Goal: Register for event/course

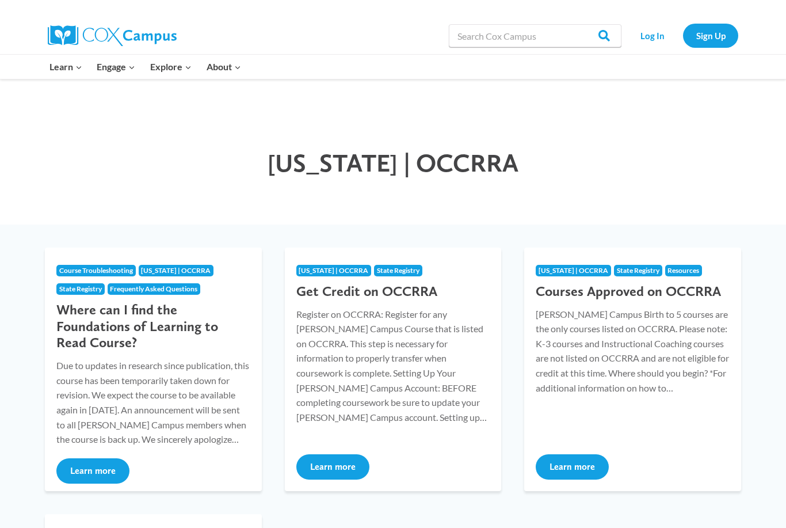
click at [714, 36] on link "Sign Up" at bounding box center [710, 36] width 55 height 24
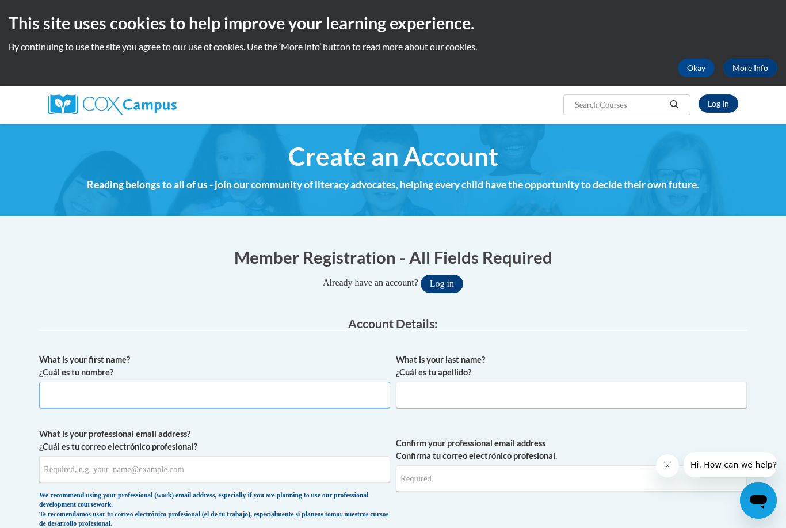
click at [123, 397] on input "What is your first name? ¿Cuál es tu nombre?" at bounding box center [214, 395] width 351 height 26
type input "Dawn"
click at [479, 392] on input "What is your last name? ¿Cuál es tu apellido?" at bounding box center [571, 395] width 351 height 26
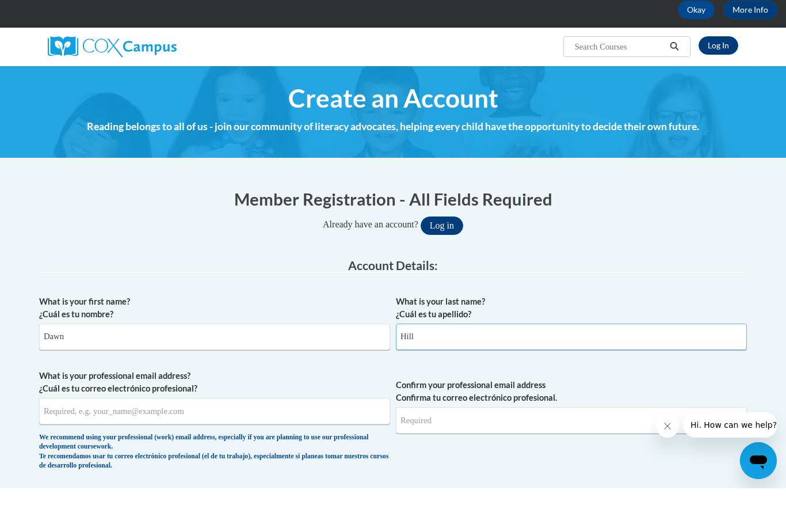
scroll to position [20, 0]
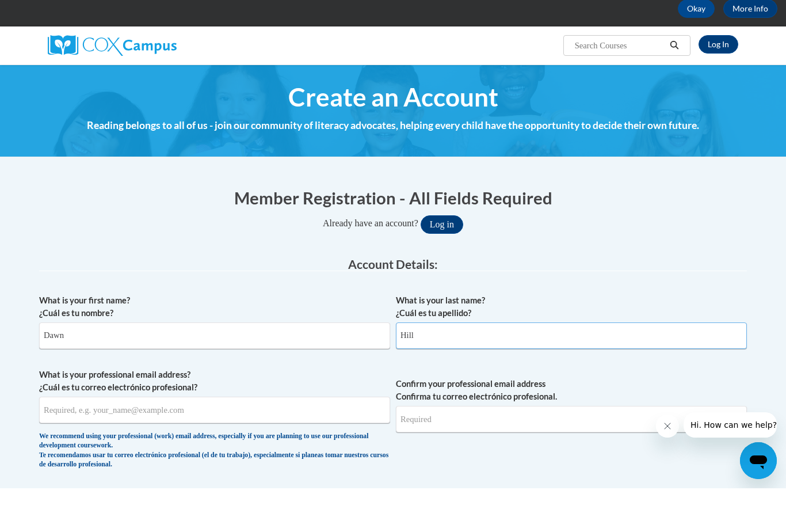
type input "Hill"
click at [192, 436] on input "What is your professional email address? ¿Cuál es tu correo electrónico profesi…" at bounding box center [214, 449] width 351 height 26
type input "dahill@cincy-caa.org"
click at [456, 445] on input "Confirm your professional email address Confirma tu correo electrónico profesio…" at bounding box center [571, 458] width 351 height 26
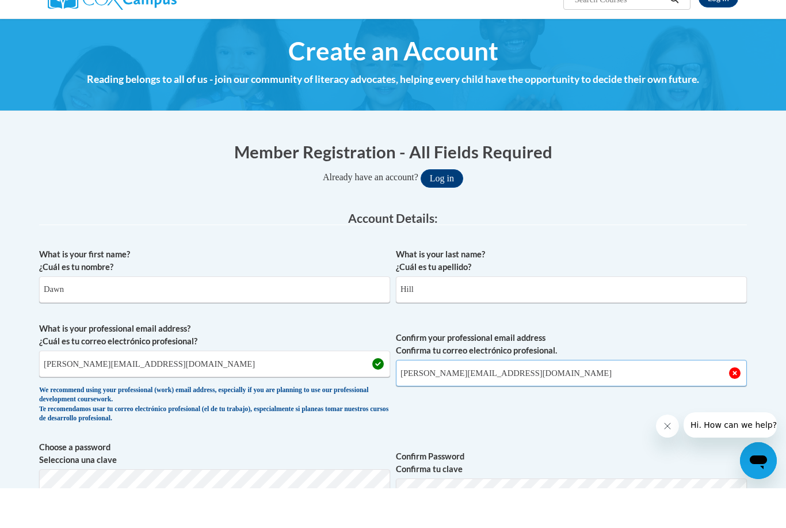
scroll to position [74, 0]
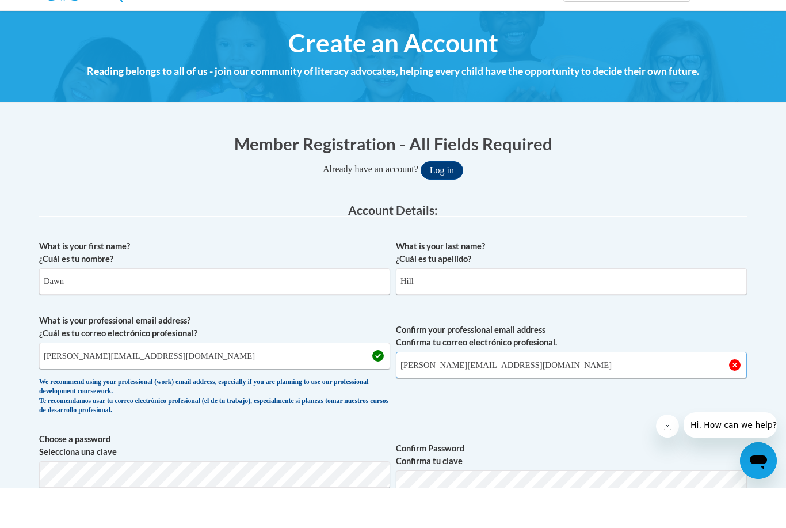
type input "dahill@cincy-caa.org"
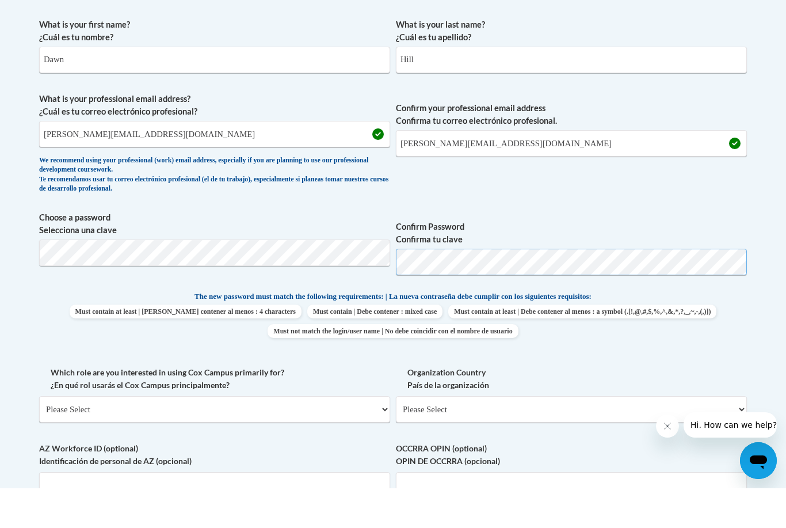
scroll to position [297, 0]
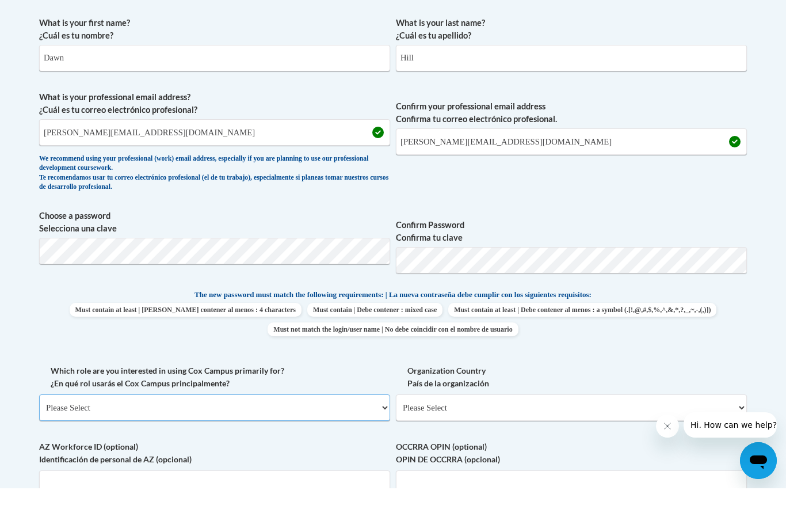
click at [355, 434] on select "Please Select College/University | Colegio/Universidad Community/Nonprofit Part…" at bounding box center [214, 447] width 351 height 26
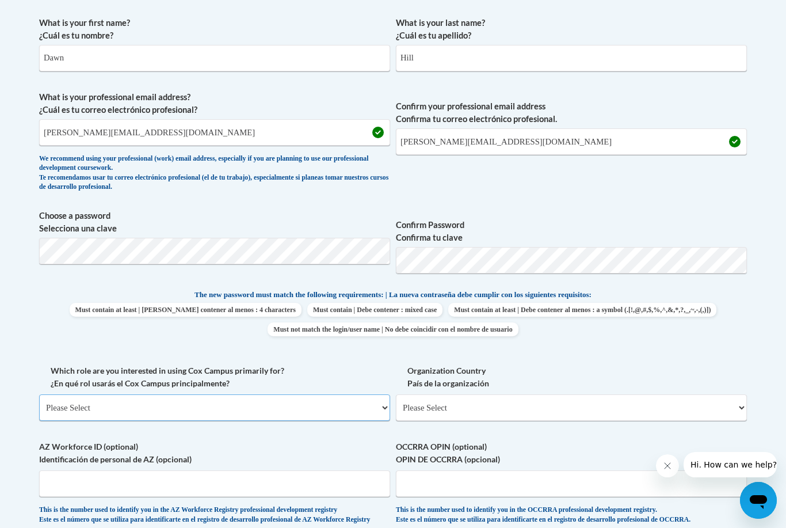
select select "fbf2d438-af2f-41f8-98f1-81c410e29de3"
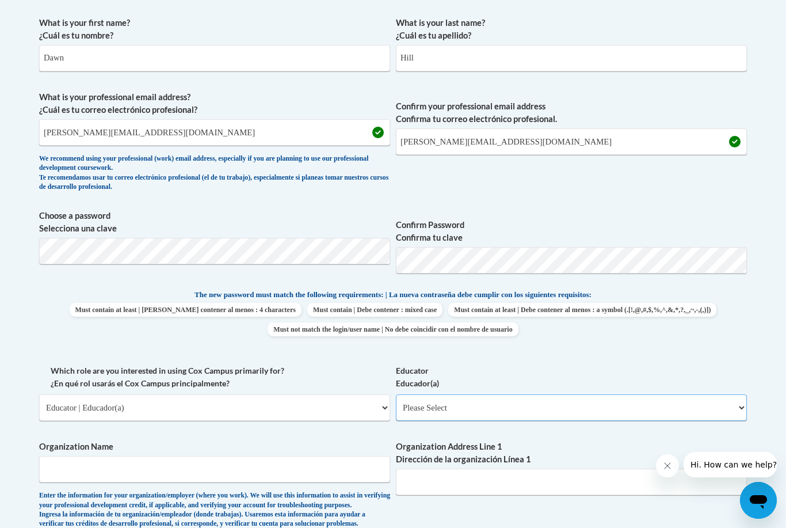
click at [682, 403] on select "Please Select Early Learning/Daycare Teacher/Family Home Care Provider | Maestr…" at bounding box center [571, 407] width 351 height 26
select select "5e2af403-4f2c-4e49-a02f-103e55d7b75b"
click at [191, 464] on input "Organization Name" at bounding box center [214, 469] width 351 height 26
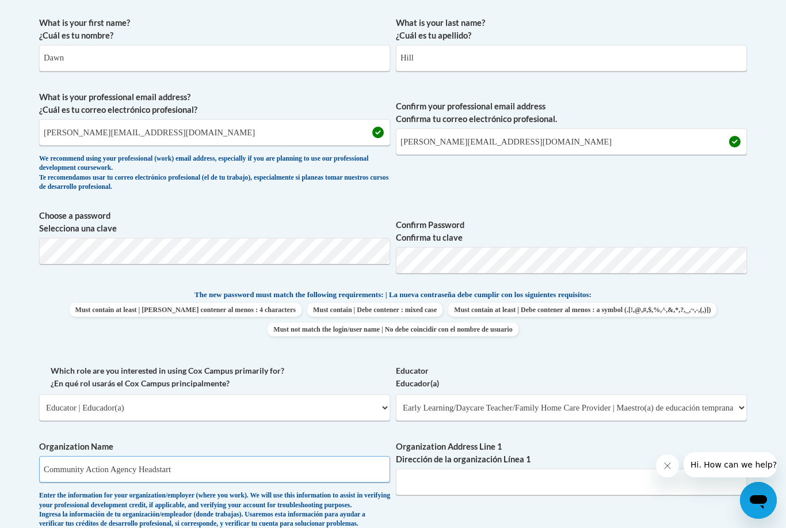
type input "Community Action Agency Headstart"
click at [448, 477] on input "Organization Address Line 1 Dirección de la organización Línea 1" at bounding box center [571, 481] width 351 height 26
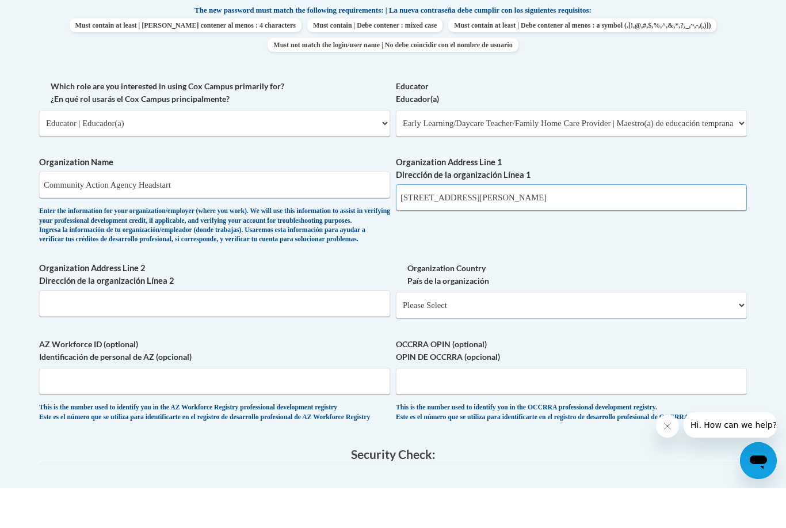
scroll to position [582, 0]
type input "1740 Langdon Farm Road"
click at [136, 329] on input "Organization Address Line 2 Dirección de la organización Línea 2" at bounding box center [214, 342] width 351 height 26
type input "Cincinnati, Ohio 45237"
click at [678, 331] on select "Please Select United States | Estados Unidos Outside of the United States | Fue…" at bounding box center [571, 344] width 351 height 26
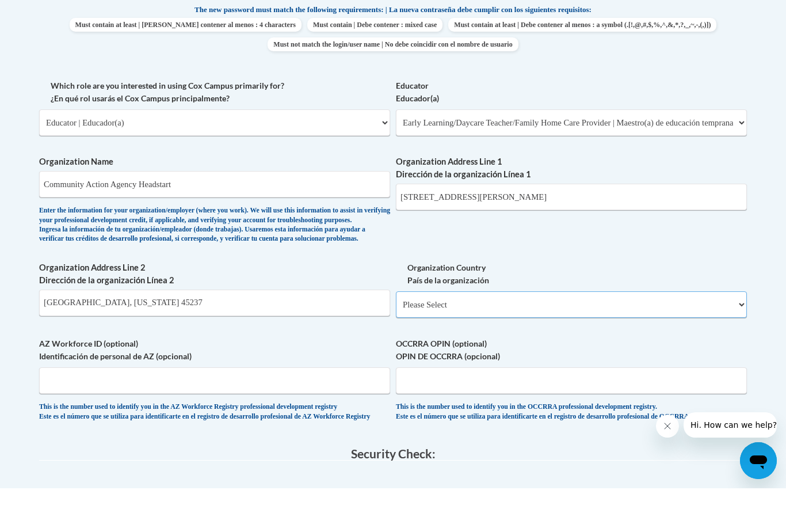
scroll to position [622, 0]
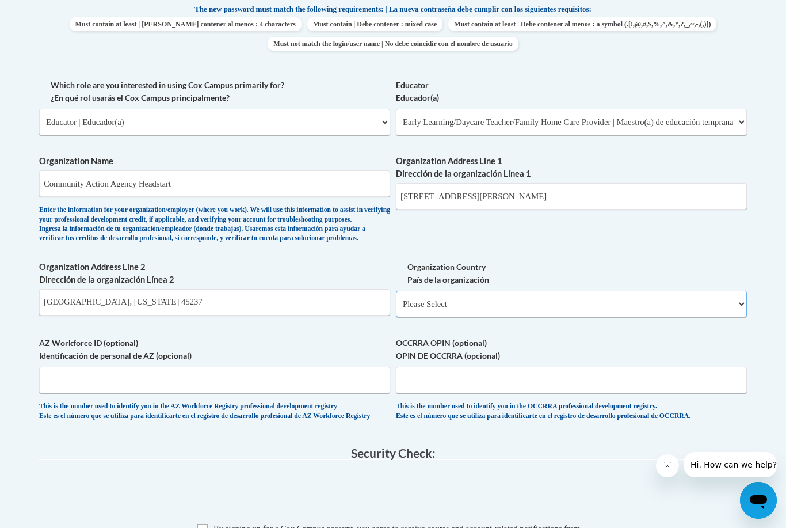
select select "ad49bcad-a171-4b2e-b99c-48b446064914"
select select
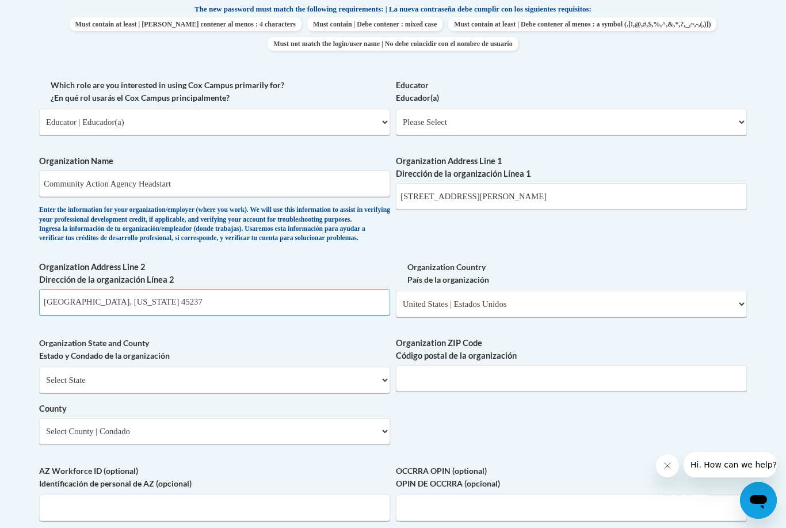
click at [175, 294] on input "Cincinnati, Ohio 45237" at bounding box center [214, 302] width 351 height 26
type input "C"
click at [325, 367] on select "Select State Alabama Alaska Arizona Arkansas California Colorado Connecticut De…" at bounding box center [214, 380] width 351 height 26
select select "Ohio"
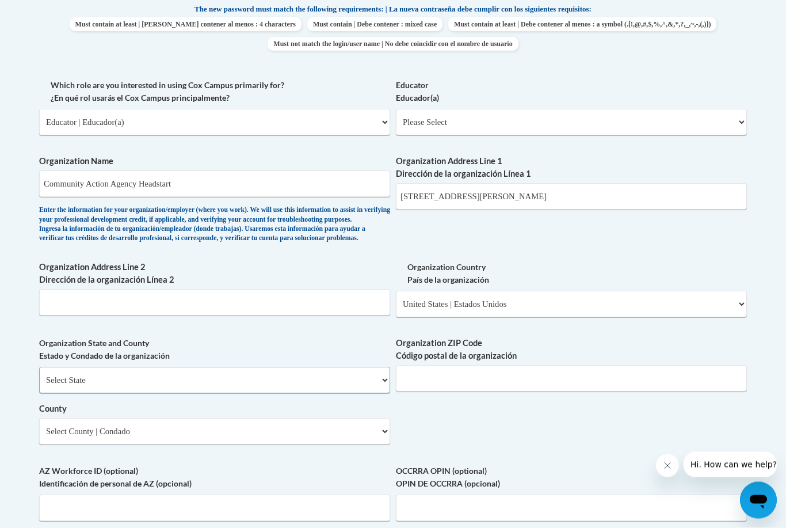
scroll to position [622, 0]
click at [446, 365] on input "Organization ZIP Code Código postal de la organización" at bounding box center [571, 378] width 351 height 26
type input "45237"
click at [336, 418] on select "Select County Adams Allen Ashland Ashtabula Athens Auglaize Belmont Brown Butle…" at bounding box center [214, 431] width 351 height 26
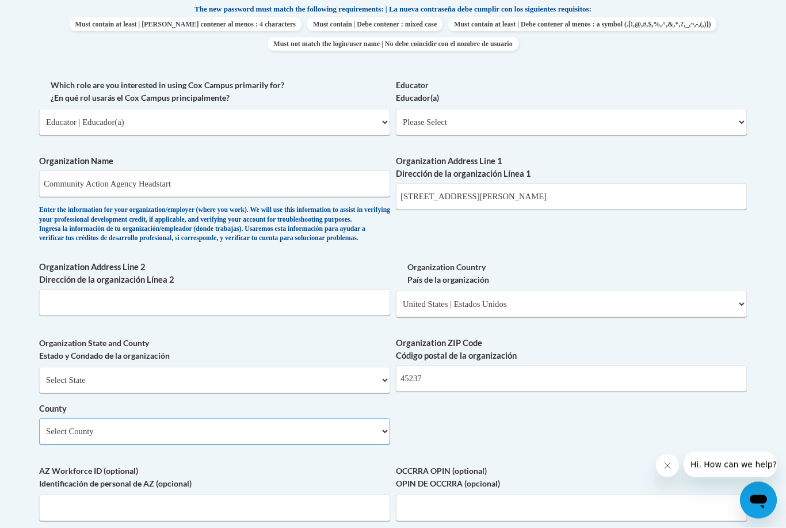
select select "Hamilton"
click at [449, 494] on input "OCCRRA OPIN (optional) OPIN DE OCCRRA (opcional)" at bounding box center [571, 507] width 351 height 26
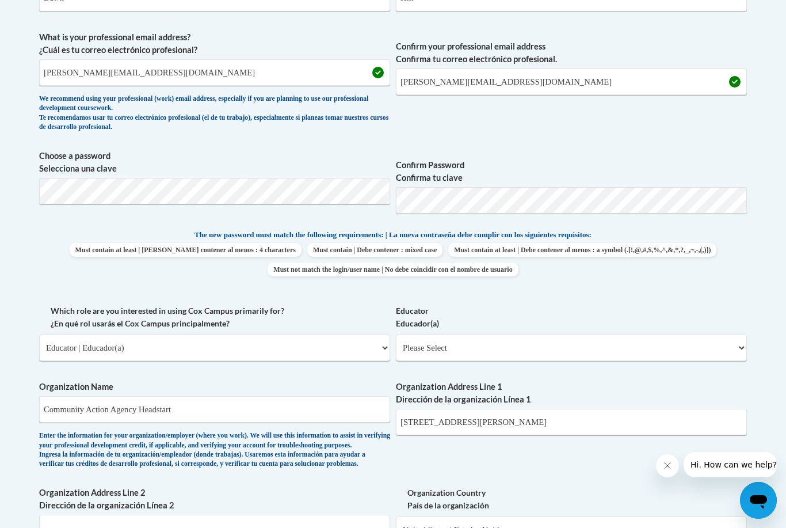
scroll to position [821, 0]
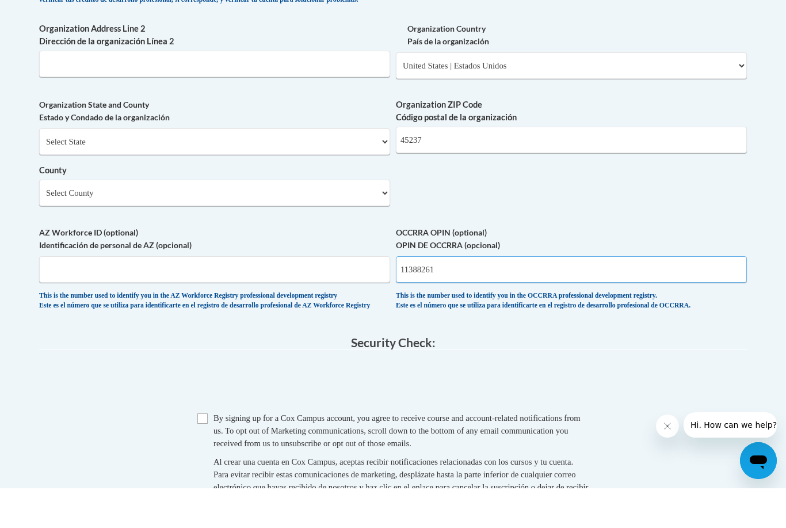
type input "11388261"
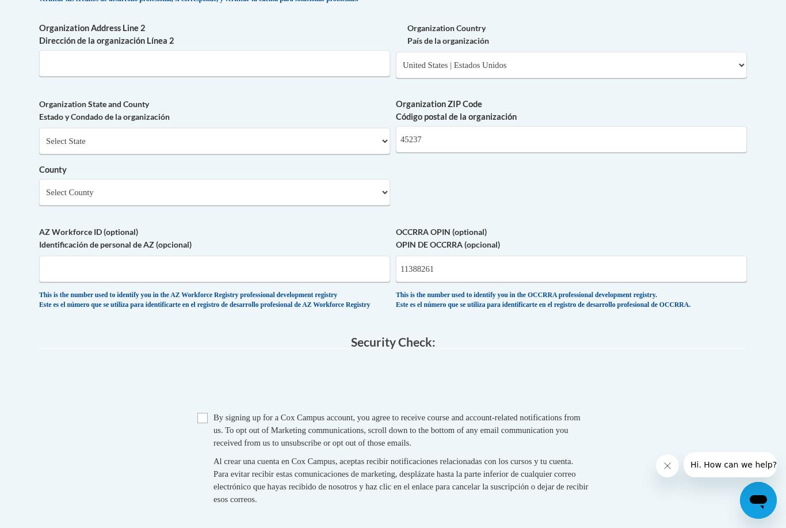
click at [203, 413] on input "Checkbox" at bounding box center [202, 418] width 10 height 10
checkbox input "true"
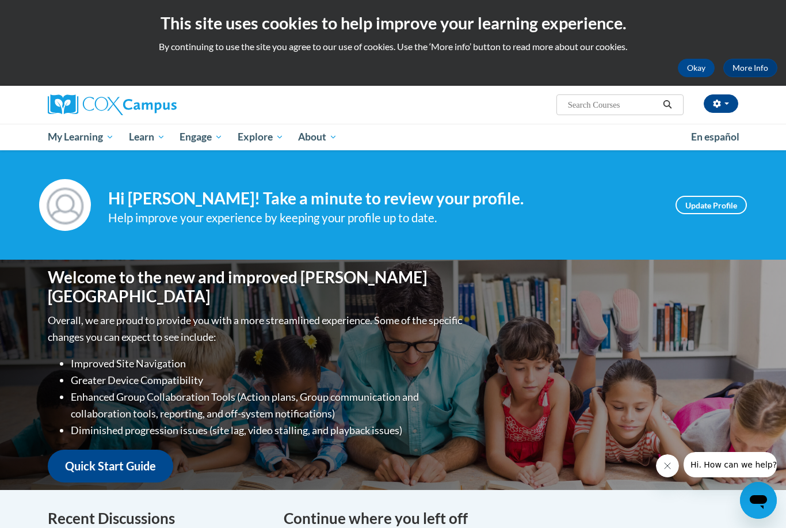
click at [599, 112] on input "Search..." at bounding box center [613, 105] width 92 height 14
type input "St10126695"
click at [666, 109] on button "Search" at bounding box center [667, 105] width 17 height 14
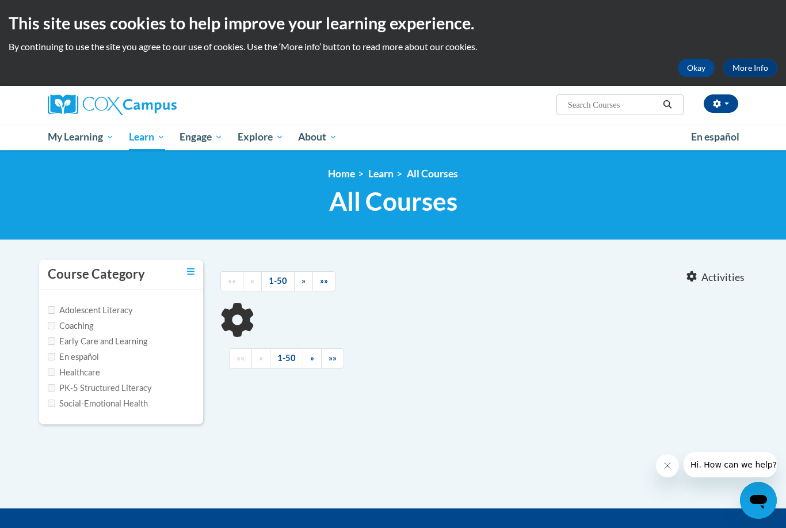
type input "St10126695"
click at [0, 0] on span "My Course Progress" at bounding box center [0, 0] width 0 height 0
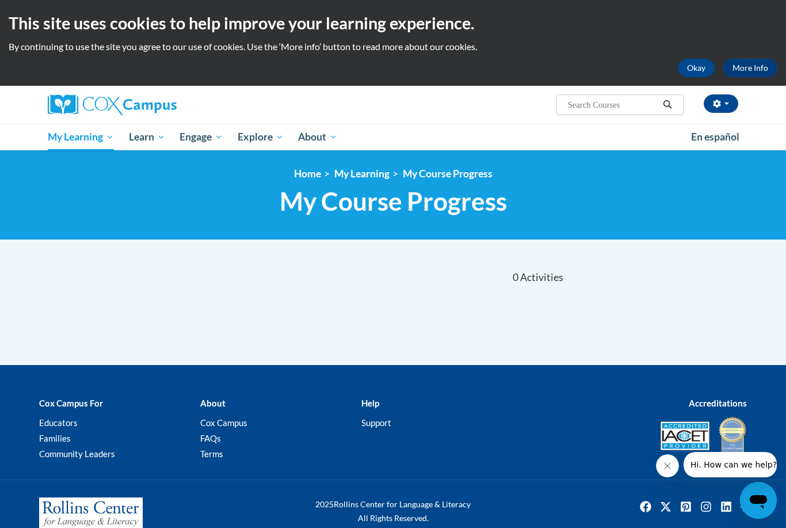
click at [599, 108] on input "Search..." at bounding box center [613, 105] width 92 height 14
click at [698, 68] on button "Okay" at bounding box center [696, 68] width 37 height 18
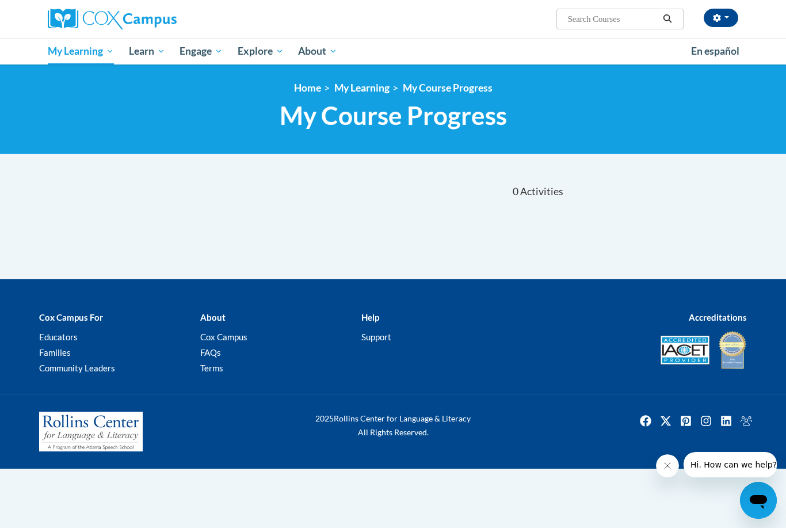
click at [607, 26] on input "Search..." at bounding box center [613, 19] width 92 height 14
type input "Meaningful conversations"
click at [669, 20] on icon "Search" at bounding box center [668, 18] width 9 height 9
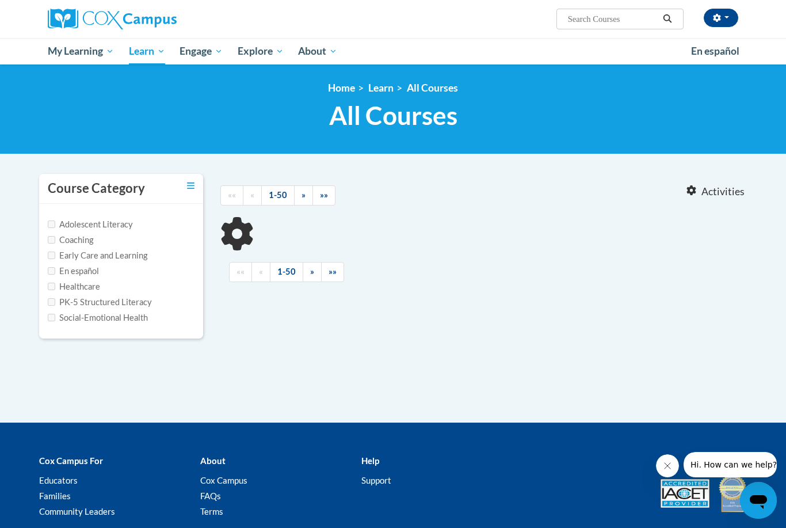
type input "Meaningful conversations"
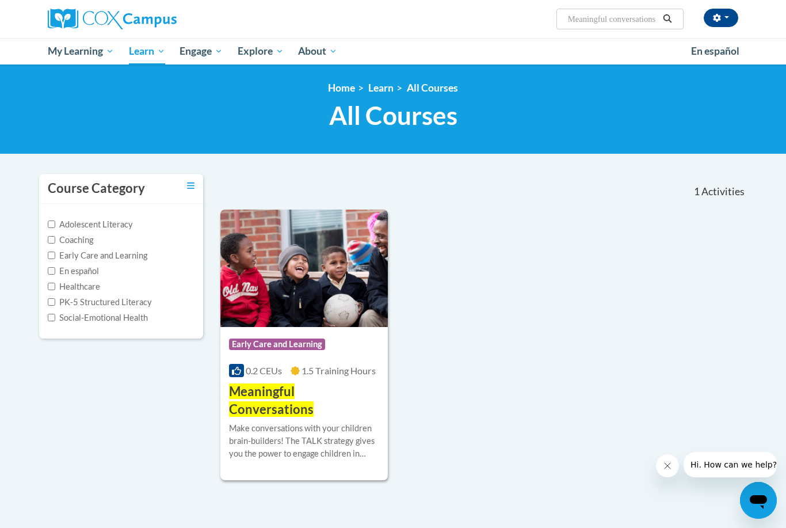
click at [310, 422] on div "Make conversations with your children brain-builders! The TALK strategy gives y…" at bounding box center [304, 441] width 150 height 38
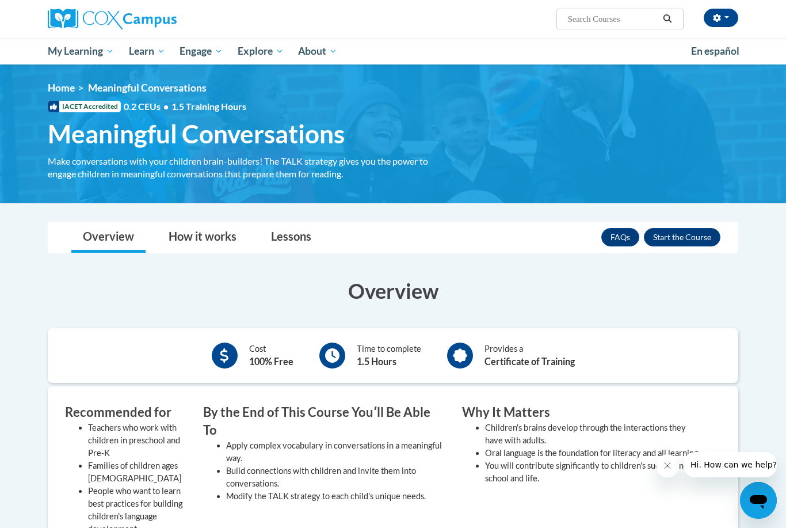
click at [682, 241] on button "Enroll" at bounding box center [682, 237] width 77 height 18
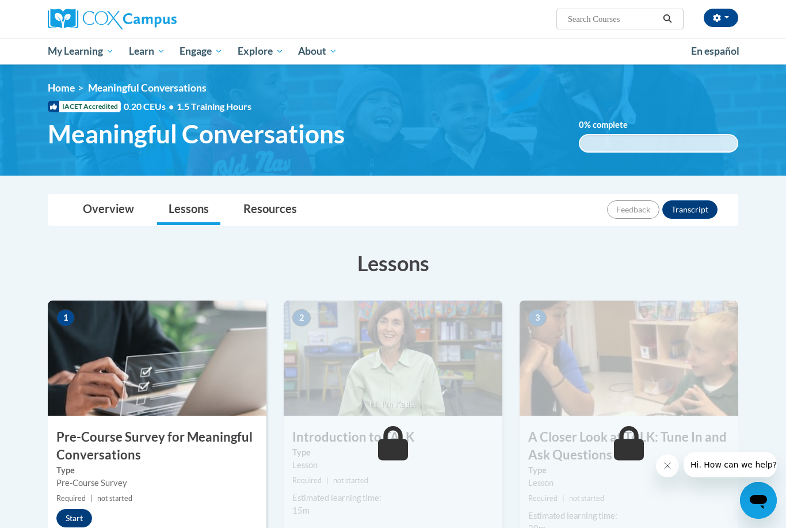
click at [74, 511] on button "Start" at bounding box center [74, 518] width 36 height 18
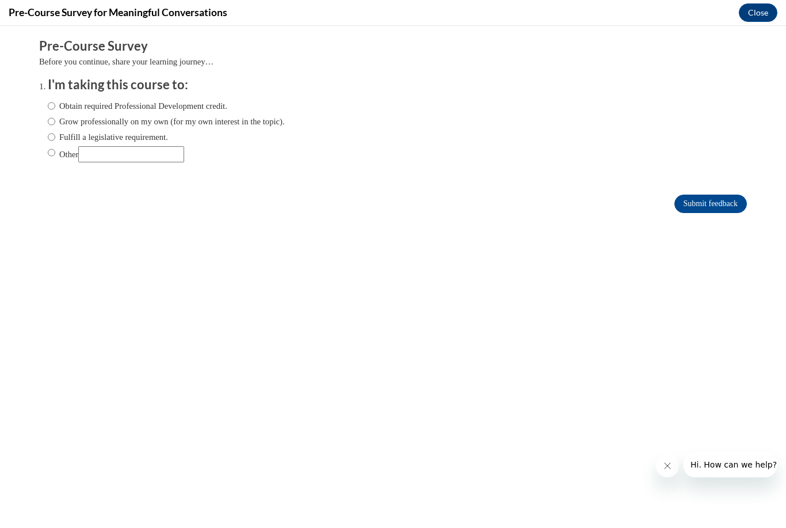
click at [48, 121] on input "Grow professionally on my own (for my own interest in the topic)." at bounding box center [51, 121] width 7 height 13
radio input "true"
click at [49, 106] on input "Obtain required Professional Development credit." at bounding box center [51, 106] width 7 height 13
radio input "true"
click at [49, 119] on input "Grow professionally on my own (for my own interest in the topic)." at bounding box center [51, 121] width 7 height 13
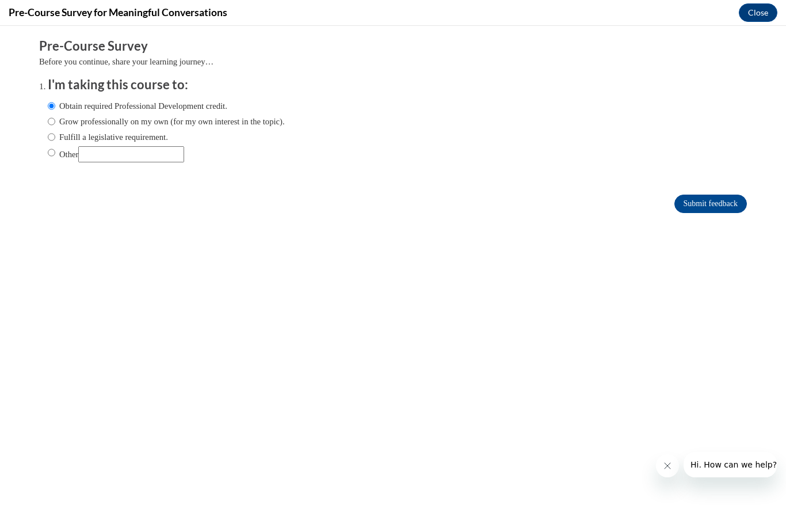
radio input "true"
click at [722, 208] on input "Submit feedback" at bounding box center [710, 204] width 73 height 18
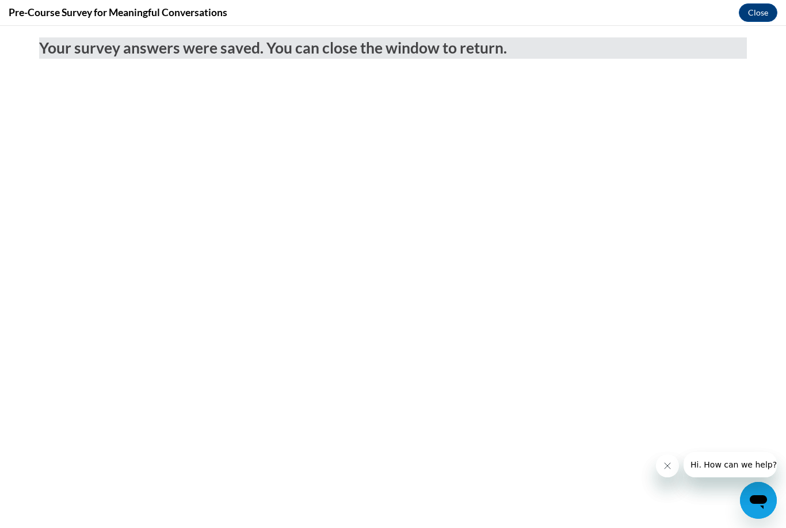
click at [767, 13] on button "Close" at bounding box center [758, 12] width 39 height 18
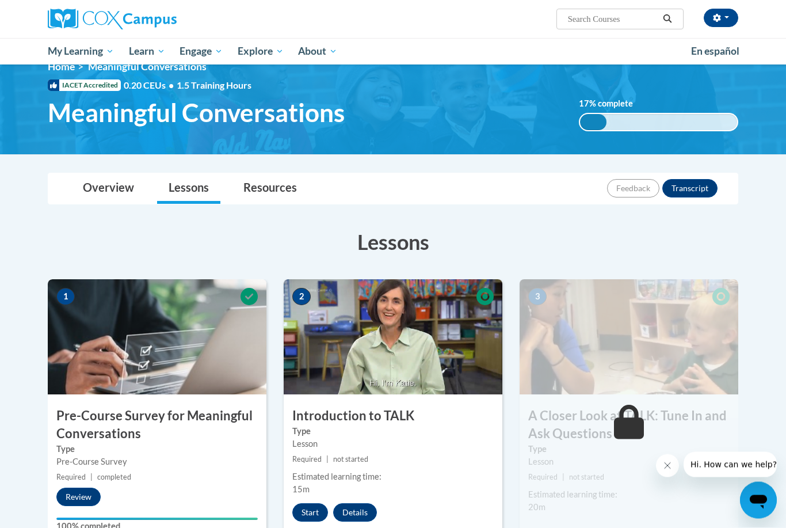
scroll to position [21, 0]
click at [312, 513] on button "Start" at bounding box center [310, 512] width 36 height 18
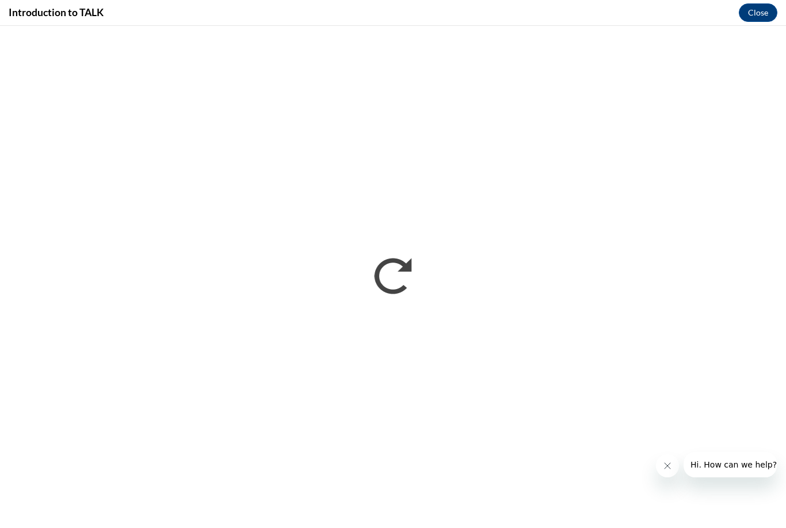
scroll to position [0, 0]
click at [670, 465] on icon "Close message from company" at bounding box center [667, 465] width 9 height 9
